Goal: Transaction & Acquisition: Purchase product/service

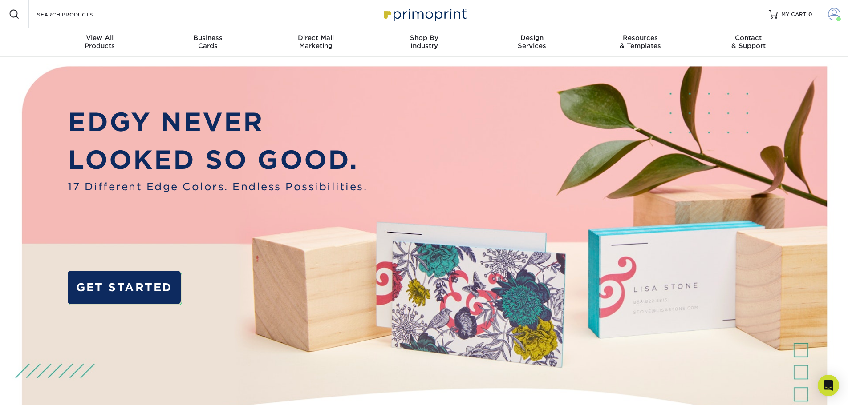
click at [834, 18] on span at bounding box center [834, 14] width 12 height 12
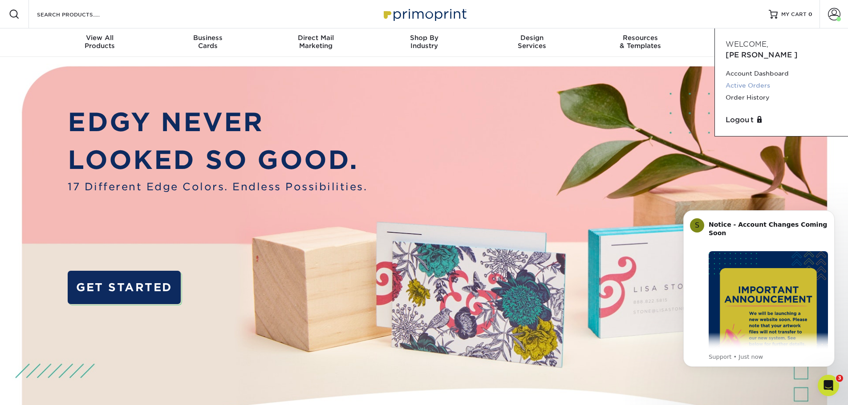
click at [746, 80] on link "Active Orders" at bounding box center [782, 86] width 112 height 12
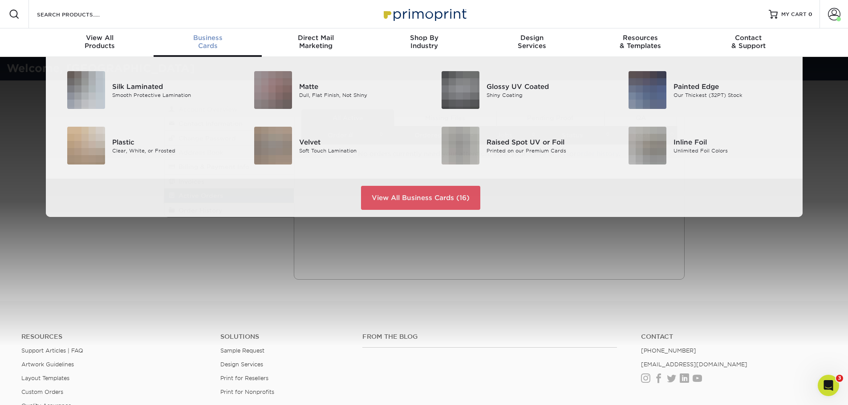
click at [216, 49] on div "Business Cards" at bounding box center [208, 42] width 108 height 16
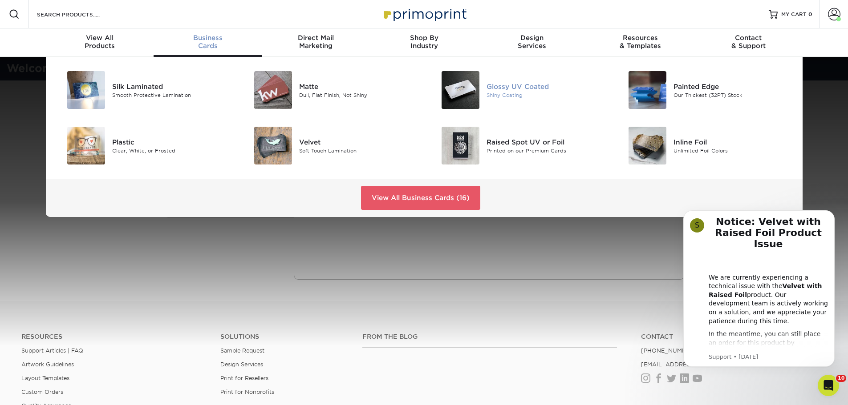
click at [487, 91] on div "Shiny Coating" at bounding box center [546, 95] width 118 height 8
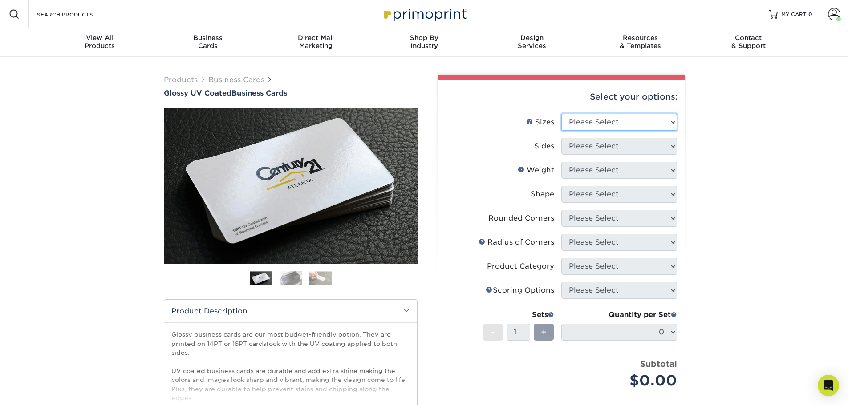
click at [663, 126] on select "Please Select 1.5" x 3.5" - Mini 1.75" x 3.5" - Mini 2" x 2" - Square 2" x 3" -…" at bounding box center [619, 122] width 116 height 17
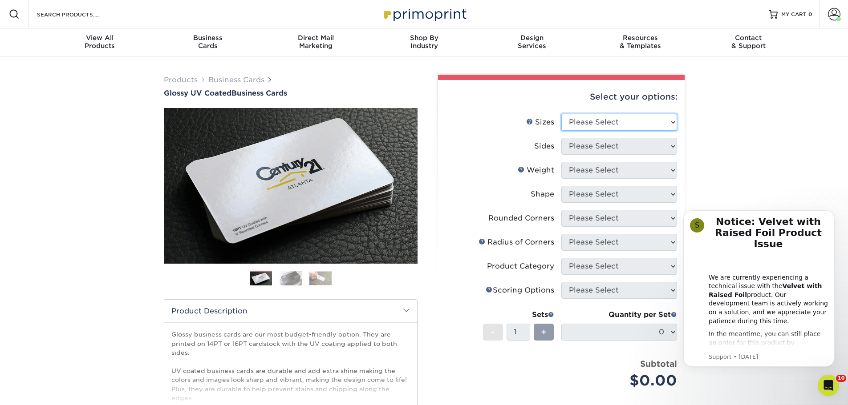
select select "2.00x3.50"
click at [561, 114] on select "Please Select 1.5" x 3.5" - Mini 1.75" x 3.5" - Mini 2" x 2" - Square 2" x 3" -…" at bounding box center [619, 122] width 116 height 17
click at [624, 145] on select "Please Select Print Both Sides Print Front Only" at bounding box center [619, 146] width 116 height 17
select select "13abbda7-1d64-4f25-8bb2-c179b224825d"
click at [561, 138] on select "Please Select Print Both Sides Print Front Only" at bounding box center [619, 146] width 116 height 17
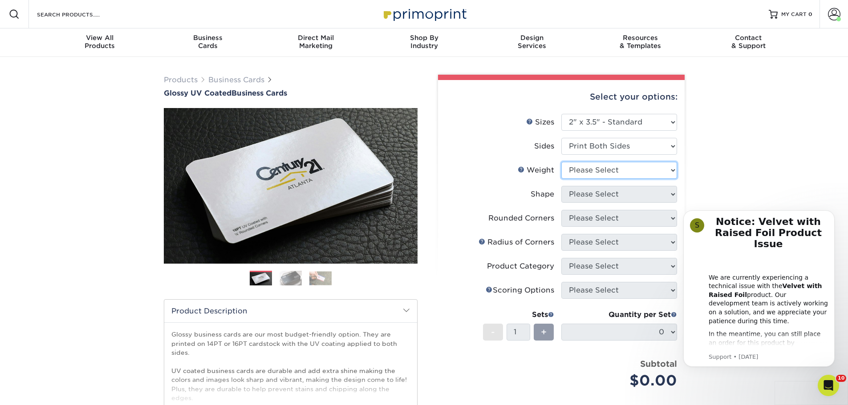
click at [626, 174] on select "Please Select 16PT 14PT" at bounding box center [619, 170] width 116 height 17
select select "16PT"
click at [561, 162] on select "Please Select 16PT 14PT" at bounding box center [619, 170] width 116 height 17
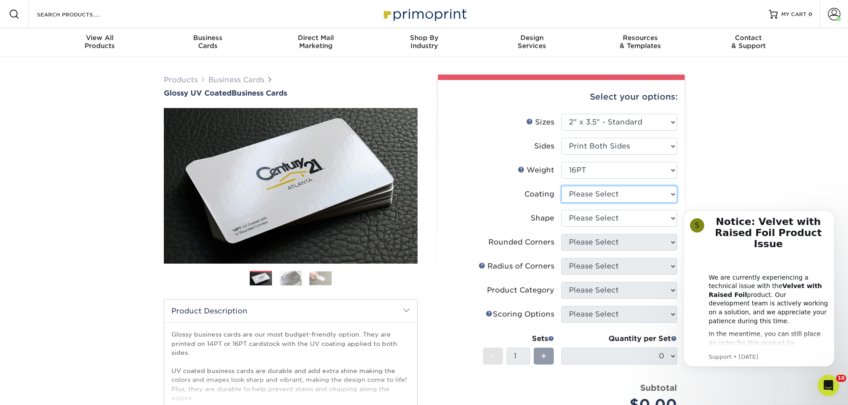
click at [624, 195] on select at bounding box center [619, 194] width 116 height 17
select select "ae367451-b2b8-45df-a344-0f05b6a12993"
click at [561, 186] on select at bounding box center [619, 194] width 116 height 17
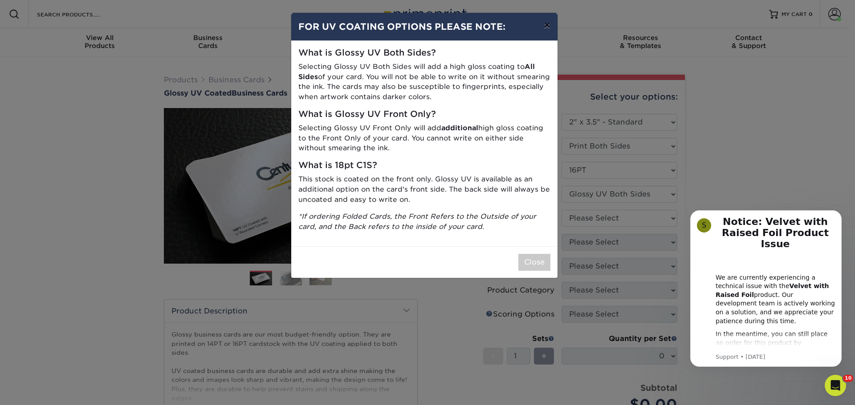
click at [543, 28] on button "×" at bounding box center [546, 25] width 20 height 25
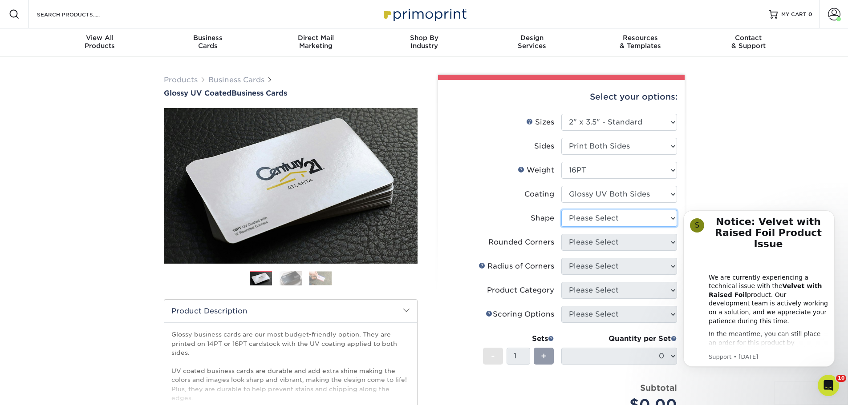
click at [595, 217] on select "Please Select Standard Oval" at bounding box center [619, 218] width 116 height 17
select select "standard"
click at [561, 210] on select "Please Select Standard Oval" at bounding box center [619, 218] width 116 height 17
click at [593, 244] on select "Please Select Yes - Round 2 Corners Yes - Round 4 Corners No" at bounding box center [619, 242] width 116 height 17
select select "0"
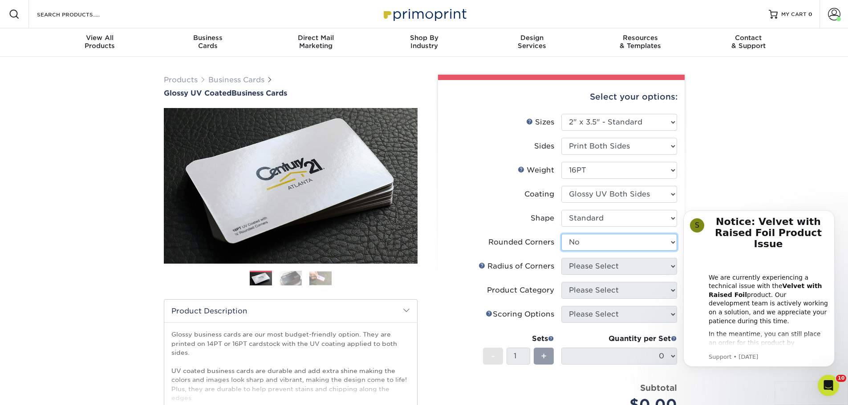
click at [561, 234] on select "Please Select Yes - Round 2 Corners Yes - Round 4 Corners No" at bounding box center [619, 242] width 116 height 17
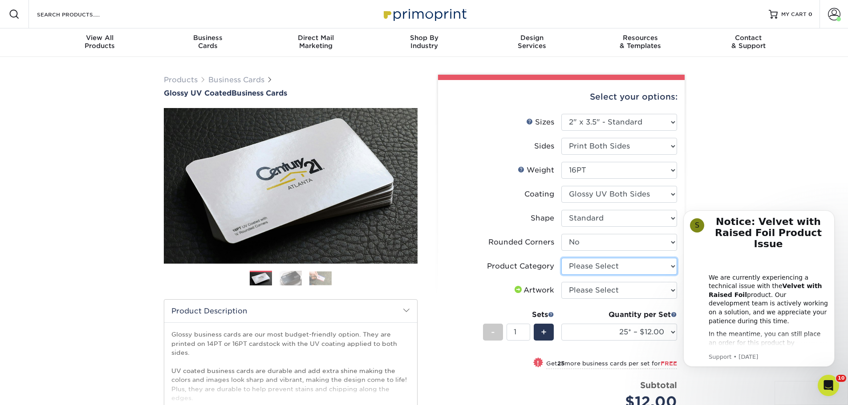
click at [649, 266] on select "Please Select Business Cards" at bounding box center [619, 266] width 116 height 17
select select "3b5148f1-0588-4f88-a218-97bcfdce65c1"
click at [561, 258] on select "Please Select Business Cards" at bounding box center [619, 266] width 116 height 17
click at [649, 291] on select "Please Select I will upload files I need a design - $100" at bounding box center [619, 290] width 116 height 17
select select "upload"
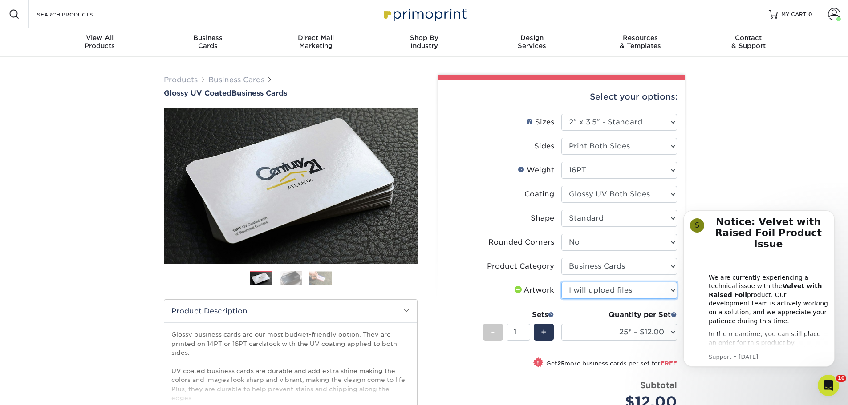
click at [561, 282] on select "Please Select I will upload files I need a design - $100" at bounding box center [619, 290] width 116 height 17
click at [667, 333] on select "25* – $12.00 50* – $12.00 100* – $12.00 250* – $21.00 500 – $42.00 1000 – $53.0…" at bounding box center [619, 332] width 116 height 17
select select "50* – $12.00"
click at [561, 324] on select "25* – $12.00 50* – $12.00 100* – $12.00 250* – $21.00 500 – $42.00 1000 – $53.0…" at bounding box center [619, 332] width 116 height 17
click at [832, 217] on button "Dismiss notification" at bounding box center [832, 213] width 12 height 12
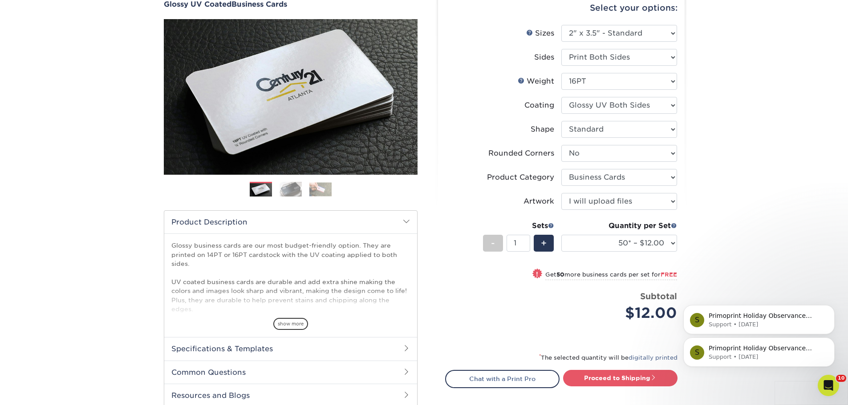
scroll to position [134, 0]
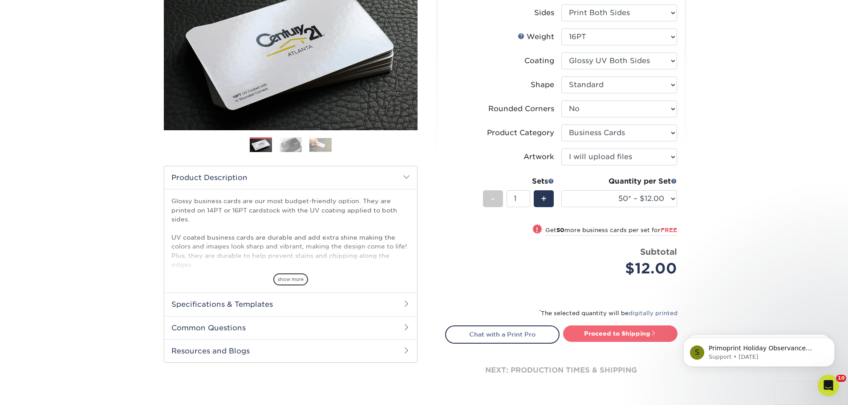
click at [643, 336] on link "Proceed to Shipping" at bounding box center [620, 334] width 114 height 16
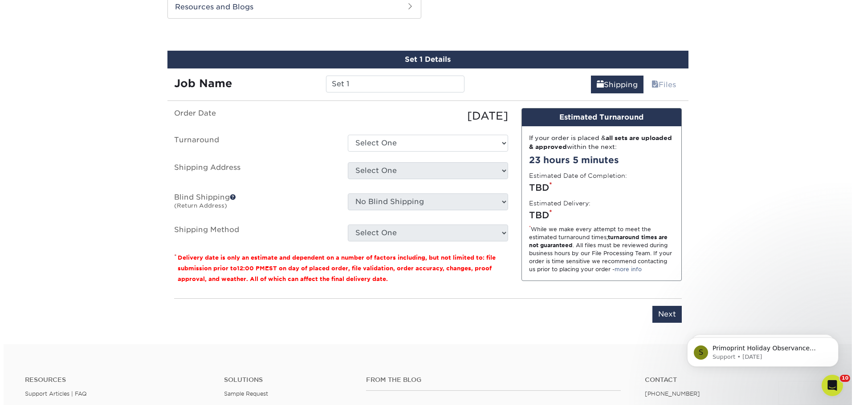
scroll to position [484, 0]
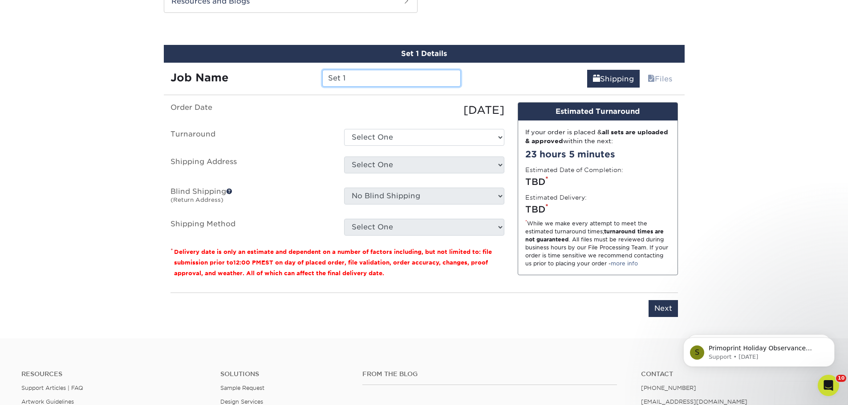
click at [352, 81] on input "Set 1" at bounding box center [391, 78] width 138 height 17
type input "S"
type input "[PERSON_NAME]"
click at [389, 140] on select "Select One 2-4 Business Days 2 Day Next Business Day" at bounding box center [424, 137] width 160 height 17
select select "2b21b86c-f0c7-4fc9-bc4e-58282af83807"
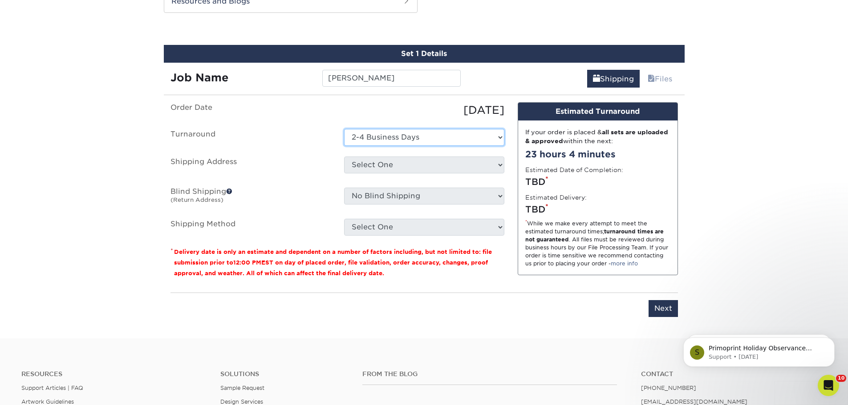
click at [344, 129] on select "Select One 2-4 Business Days 2 Day Next Business Day" at bounding box center [424, 137] width 160 height 17
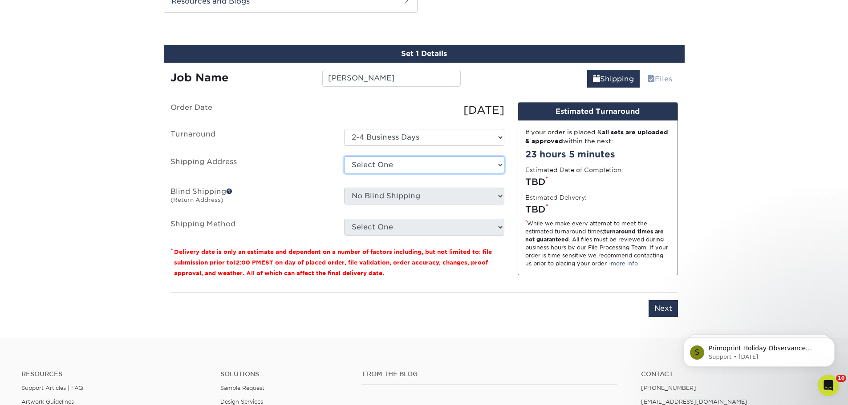
click at [389, 164] on select "Select One 155 Portland St Boston, MA 02114 1910 E. Wright Circle, Anaheim CA 2…" at bounding box center [424, 165] width 160 height 17
select select "newaddress"
click at [344, 157] on select "Select One 155 Portland St Boston, MA 02114 1910 E. Wright Circle, Anaheim CA 2…" at bounding box center [424, 165] width 160 height 17
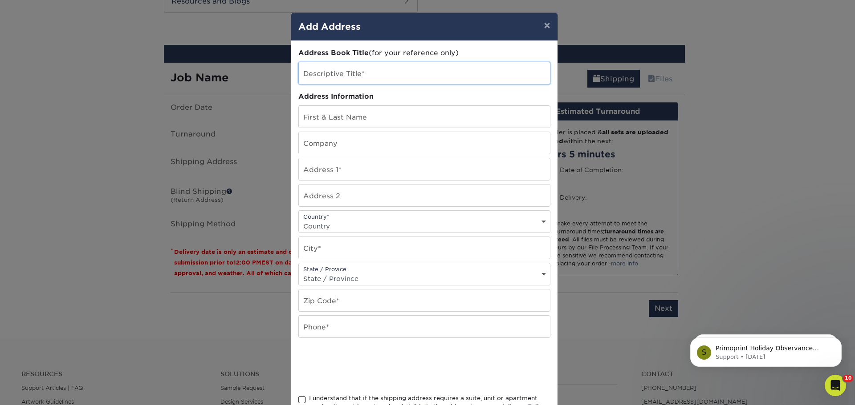
click at [357, 71] on input "text" at bounding box center [424, 73] width 251 height 22
type input "Business Cards"
click at [372, 114] on input "text" at bounding box center [424, 117] width 251 height 22
type input "[PERSON_NAME]"
type input "Waterline Renewal Technologies"
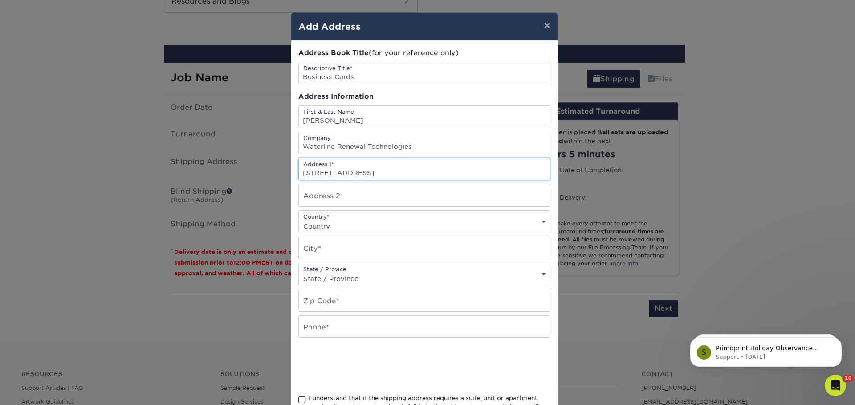
type input "[STREET_ADDRESS]"
click at [310, 199] on input "text" at bounding box center [424, 196] width 251 height 22
type input "Ste. 200"
select select "US"
type input "Clearwater"
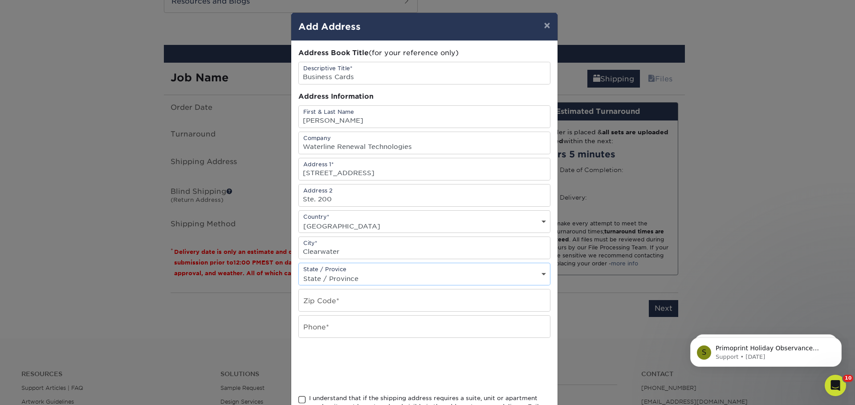
select select "FL"
type input "33762"
type input "7273368124"
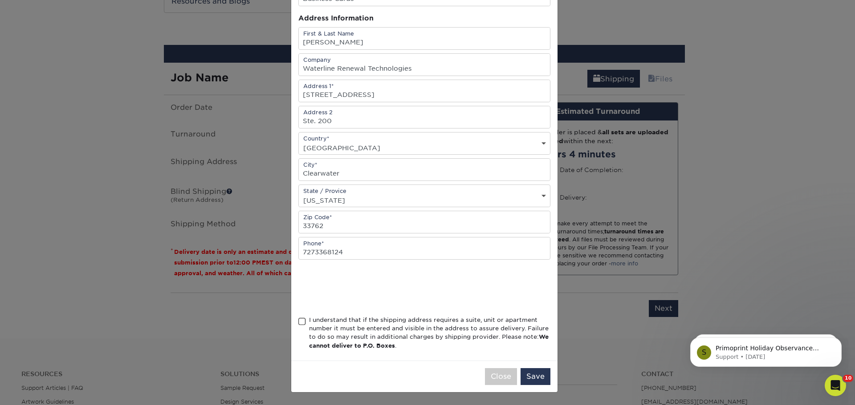
click at [298, 323] on span at bounding box center [302, 322] width 8 height 8
click at [0, 0] on input "I understand that if the shipping address requires a suite, unit or apartment n…" at bounding box center [0, 0] width 0 height 0
click at [540, 384] on button "Save" at bounding box center [535, 377] width 30 height 17
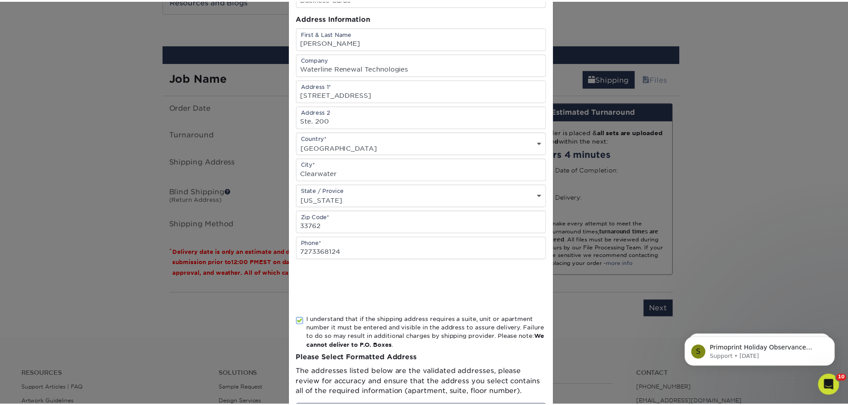
scroll to position [0, 0]
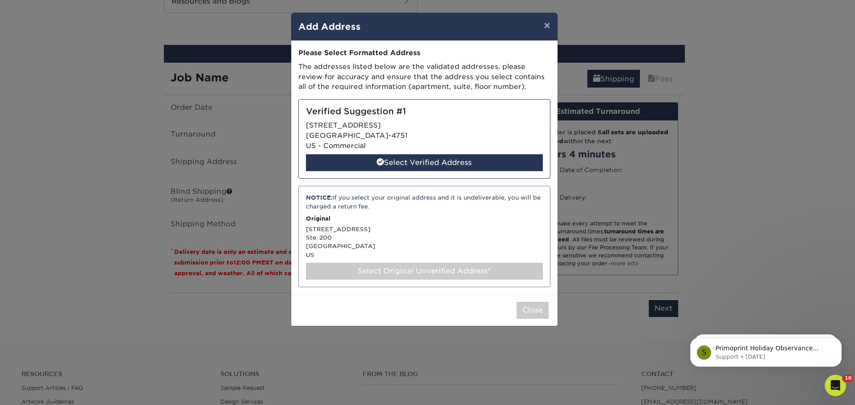
click at [368, 276] on div "Select Original Unverified Address*" at bounding box center [424, 271] width 237 height 17
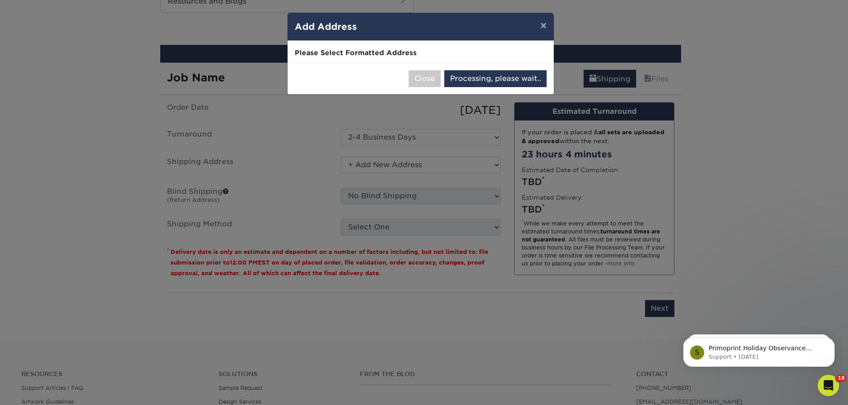
select select "285267"
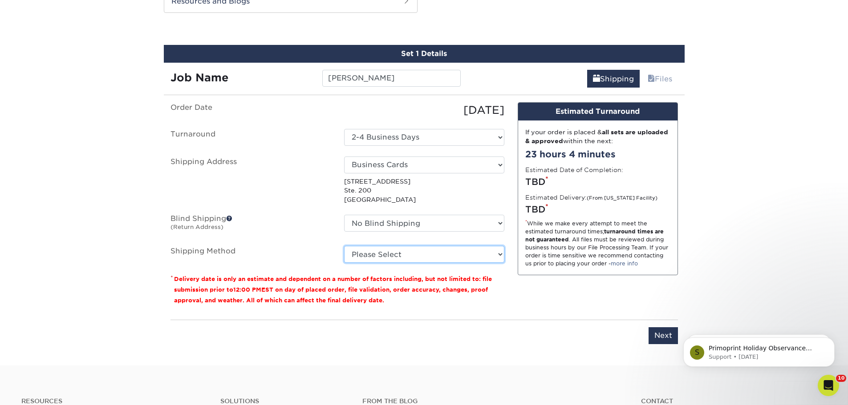
click at [421, 259] on select "Please Select Ground Shipping (+$7.84) 3 Day Shipping Service (+$15.33) 2 Day A…" at bounding box center [424, 254] width 160 height 17
select select "03"
click at [344, 246] on select "Please Select Ground Shipping (+$7.84) 3 Day Shipping Service (+$15.33) 2 Day A…" at bounding box center [424, 254] width 160 height 17
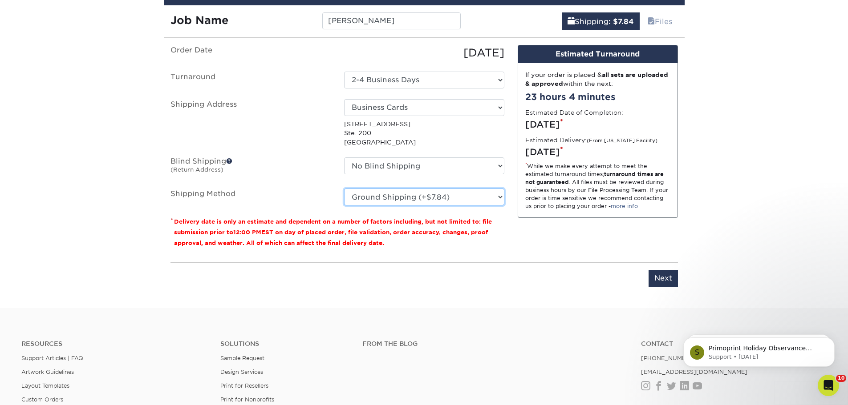
scroll to position [617, 0]
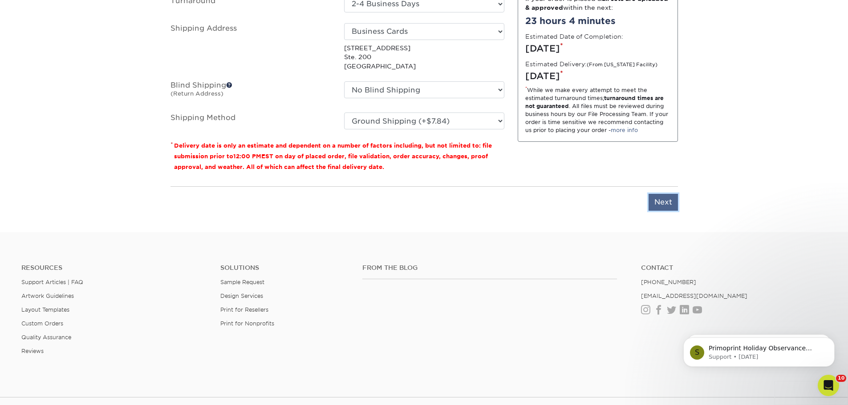
click at [658, 209] on input "Next" at bounding box center [663, 202] width 29 height 17
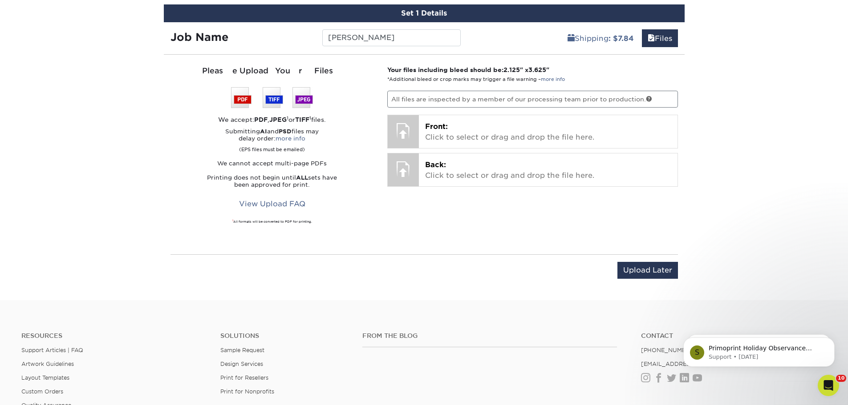
scroll to position [484, 0]
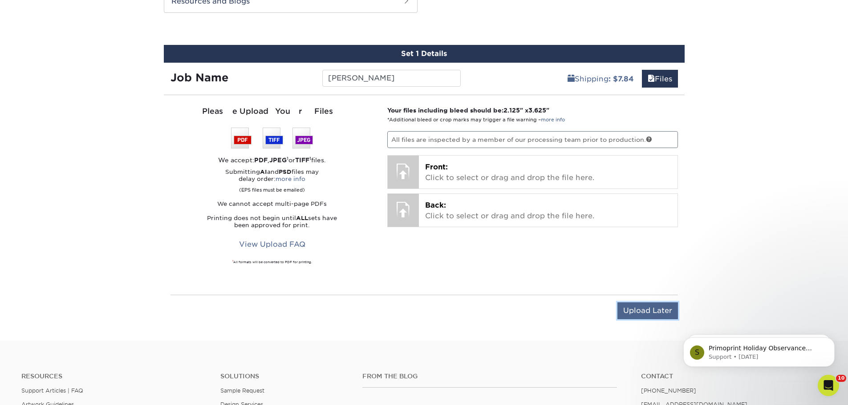
click at [653, 312] on input "Upload Later" at bounding box center [647, 311] width 61 height 17
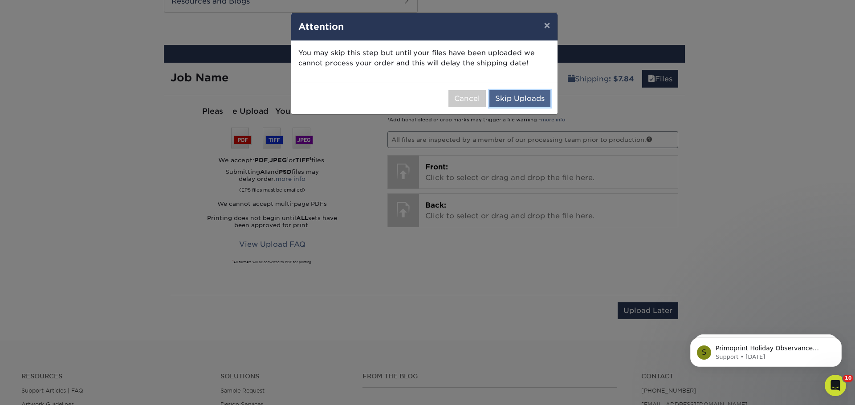
click at [511, 101] on button "Skip Uploads" at bounding box center [519, 98] width 61 height 17
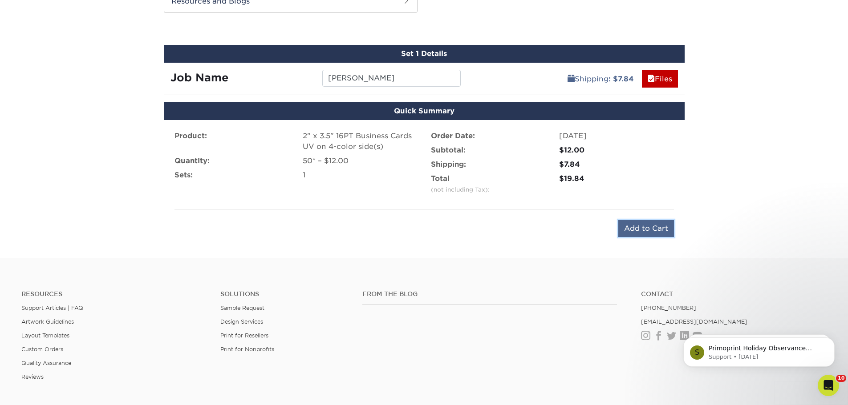
click at [632, 233] on input "Add to Cart" at bounding box center [646, 228] width 56 height 17
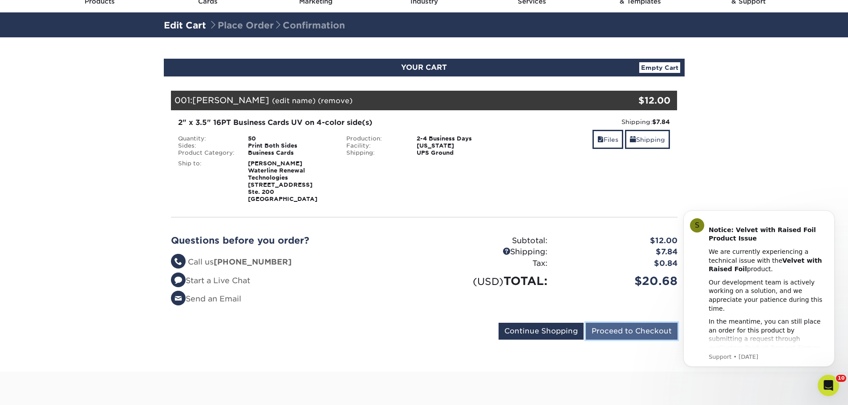
click at [645, 330] on input "Proceed to Checkout" at bounding box center [632, 331] width 92 height 17
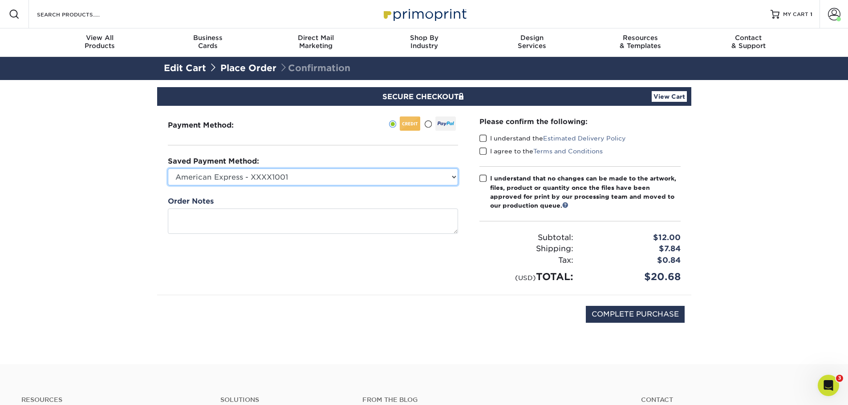
click at [434, 180] on select "American Express - XXXX1001 American Express - XXXX2007 American Express - XXXX…" at bounding box center [313, 177] width 290 height 17
select select "41423"
click at [168, 169] on select "American Express - XXXX1001 American Express - XXXX2007 American Express - XXXX…" at bounding box center [313, 177] width 290 height 17
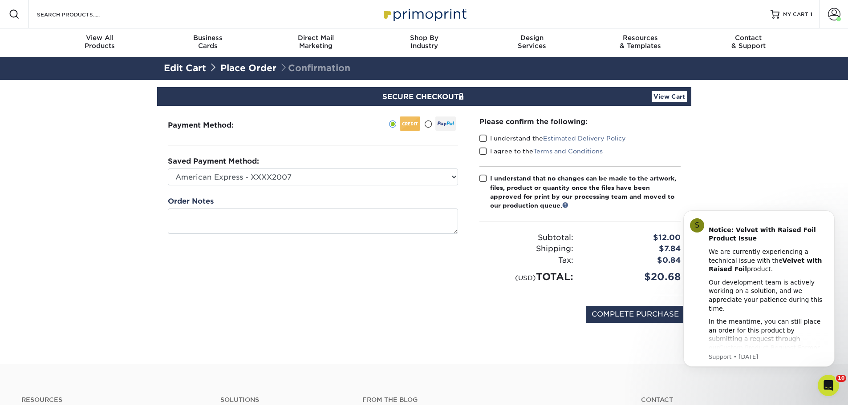
click at [485, 140] on span at bounding box center [483, 138] width 8 height 8
click at [0, 0] on input "I understand the Estimated Delivery Policy" at bounding box center [0, 0] width 0 height 0
click at [483, 152] on span at bounding box center [483, 151] width 8 height 8
click at [0, 0] on input "I agree to the Terms and Conditions" at bounding box center [0, 0] width 0 height 0
click at [485, 178] on span at bounding box center [483, 178] width 8 height 8
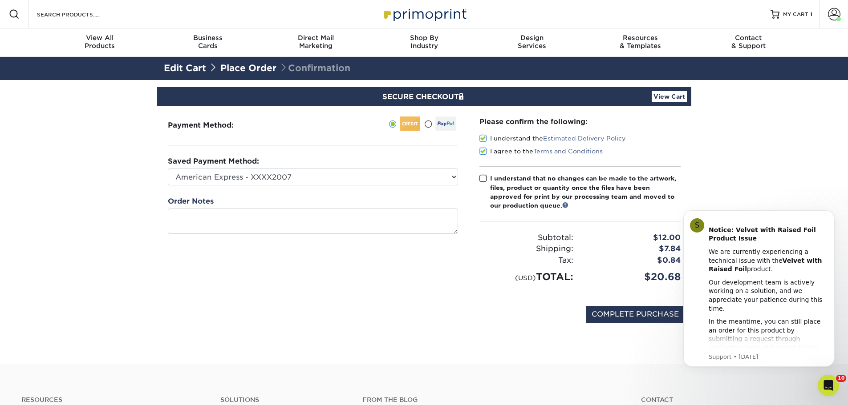
click at [0, 0] on input "I understand that no changes can be made to the artwork, files, product or quan…" at bounding box center [0, 0] width 0 height 0
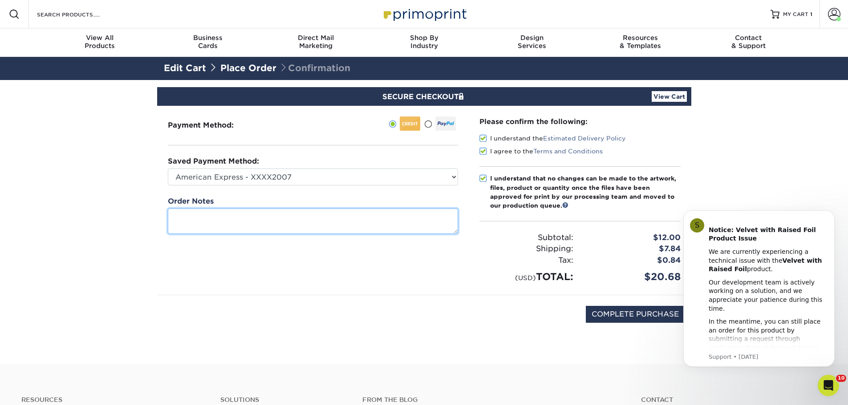
click at [187, 218] on textarea at bounding box center [313, 221] width 290 height 25
type textarea "Autumn Gunter"
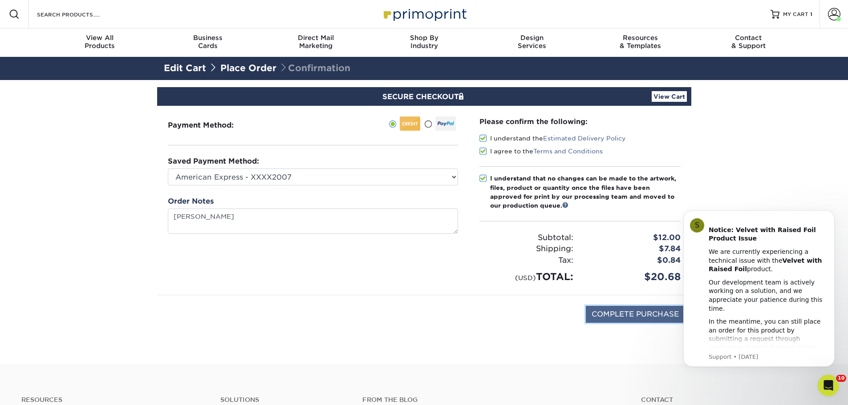
click at [609, 315] on input "COMPLETE PURCHASE" at bounding box center [635, 314] width 99 height 17
type input "PROCESSING, PLEASE WAIT..."
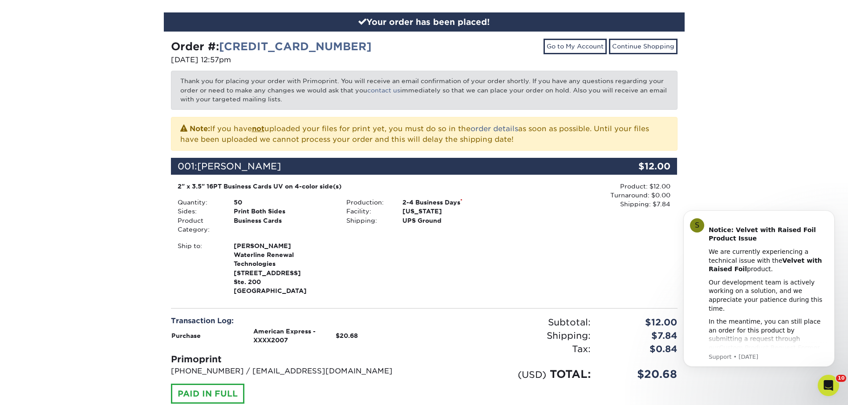
scroll to position [89, 0]
